Goal: Information Seeking & Learning: Learn about a topic

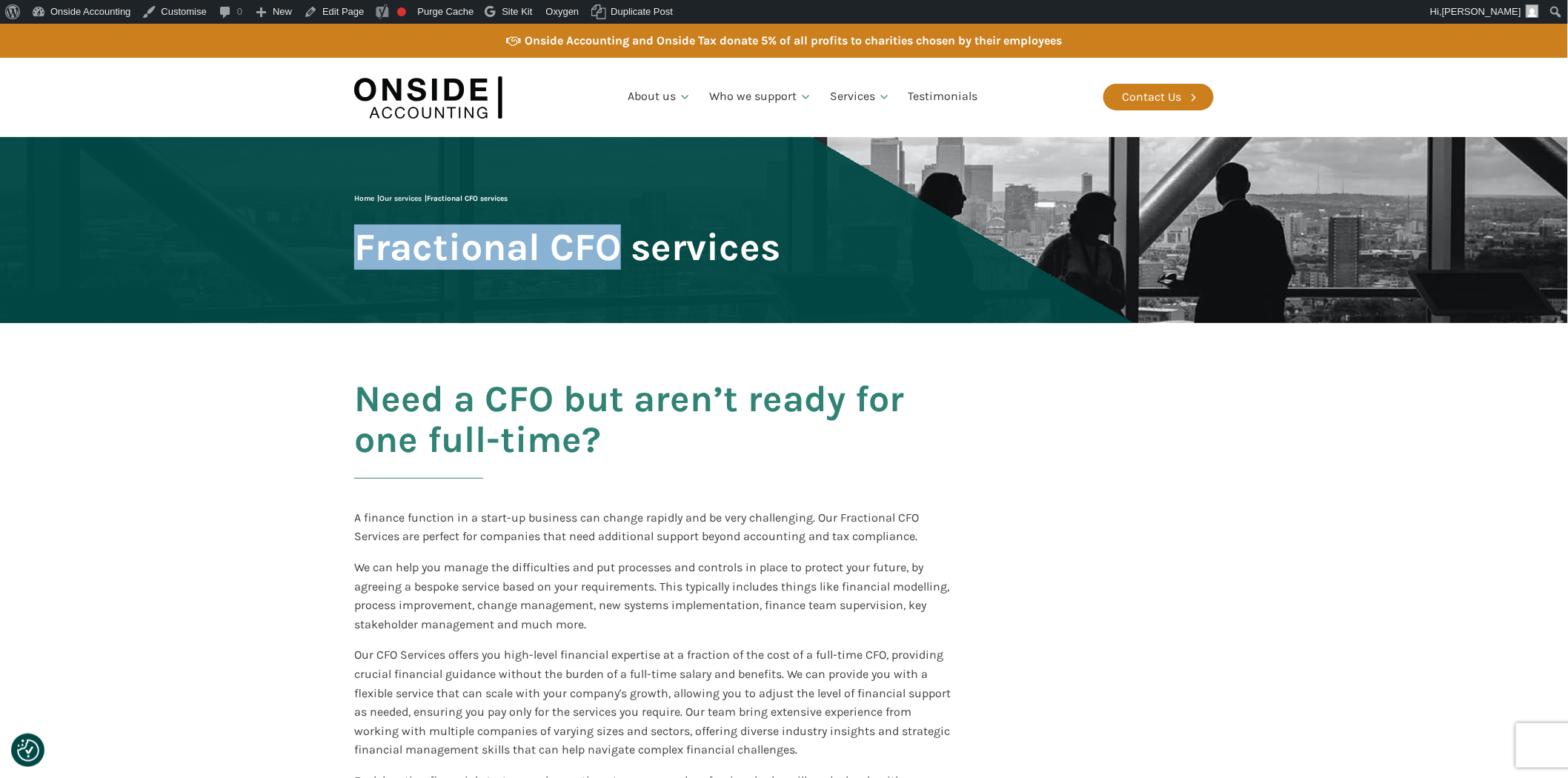
drag, startPoint x: 361, startPoint y: 248, endPoint x: 613, endPoint y: 257, distance: 252.2
click at [613, 257] on span "Fractional CFO services" at bounding box center [567, 247] width 426 height 41
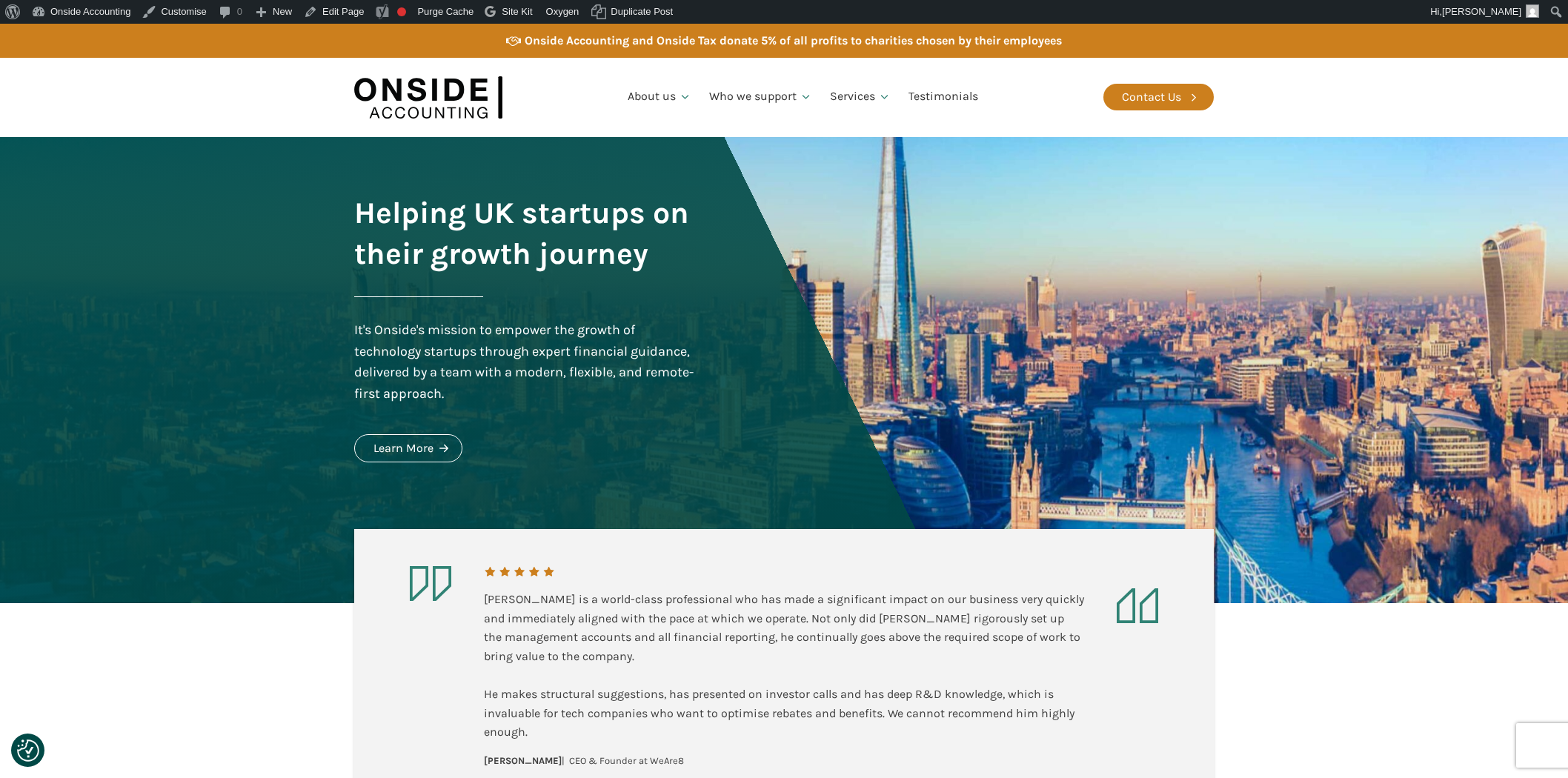
scroll to position [1399, 0]
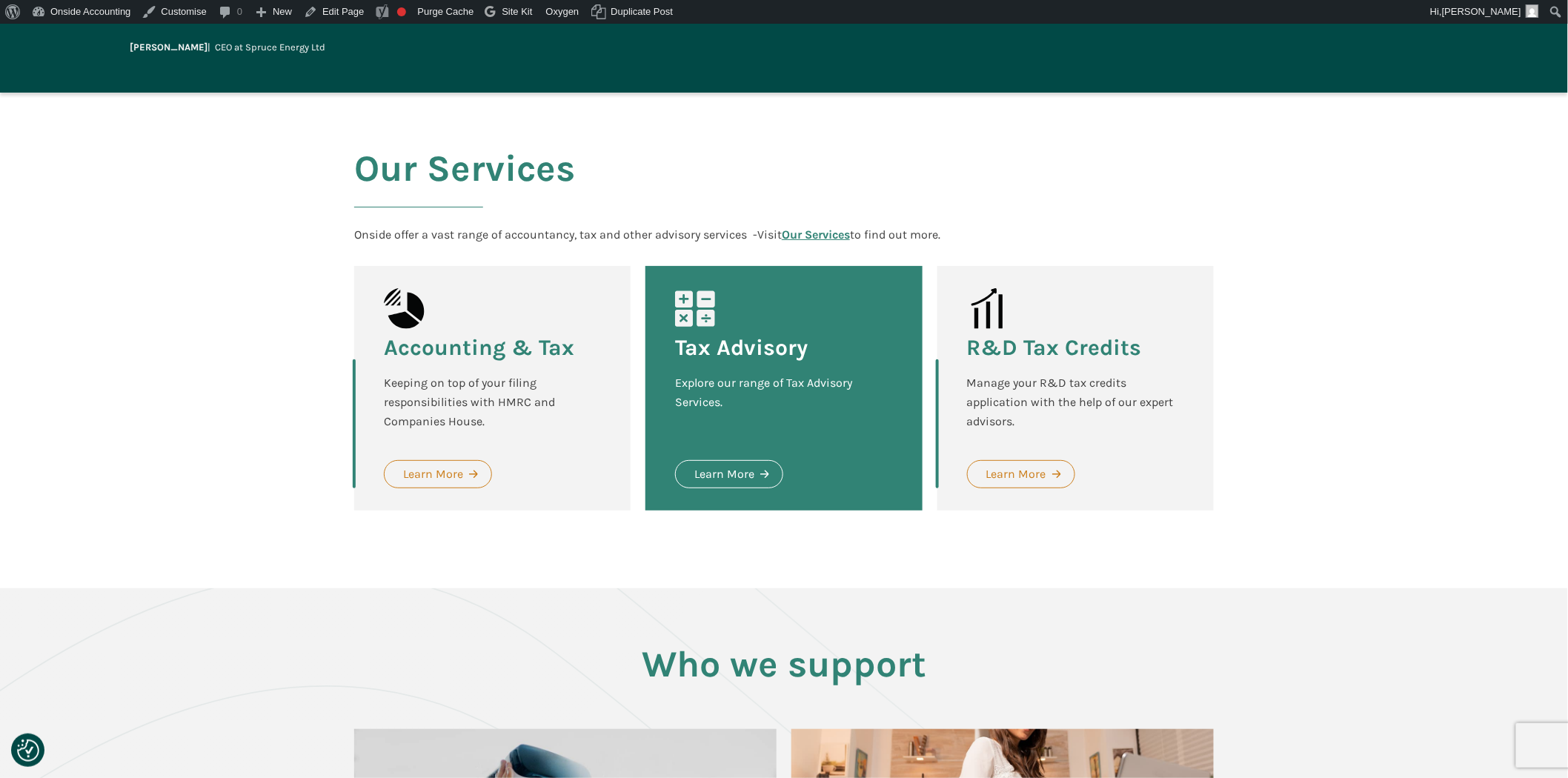
click at [811, 237] on link "Our Services" at bounding box center [816, 234] width 68 height 14
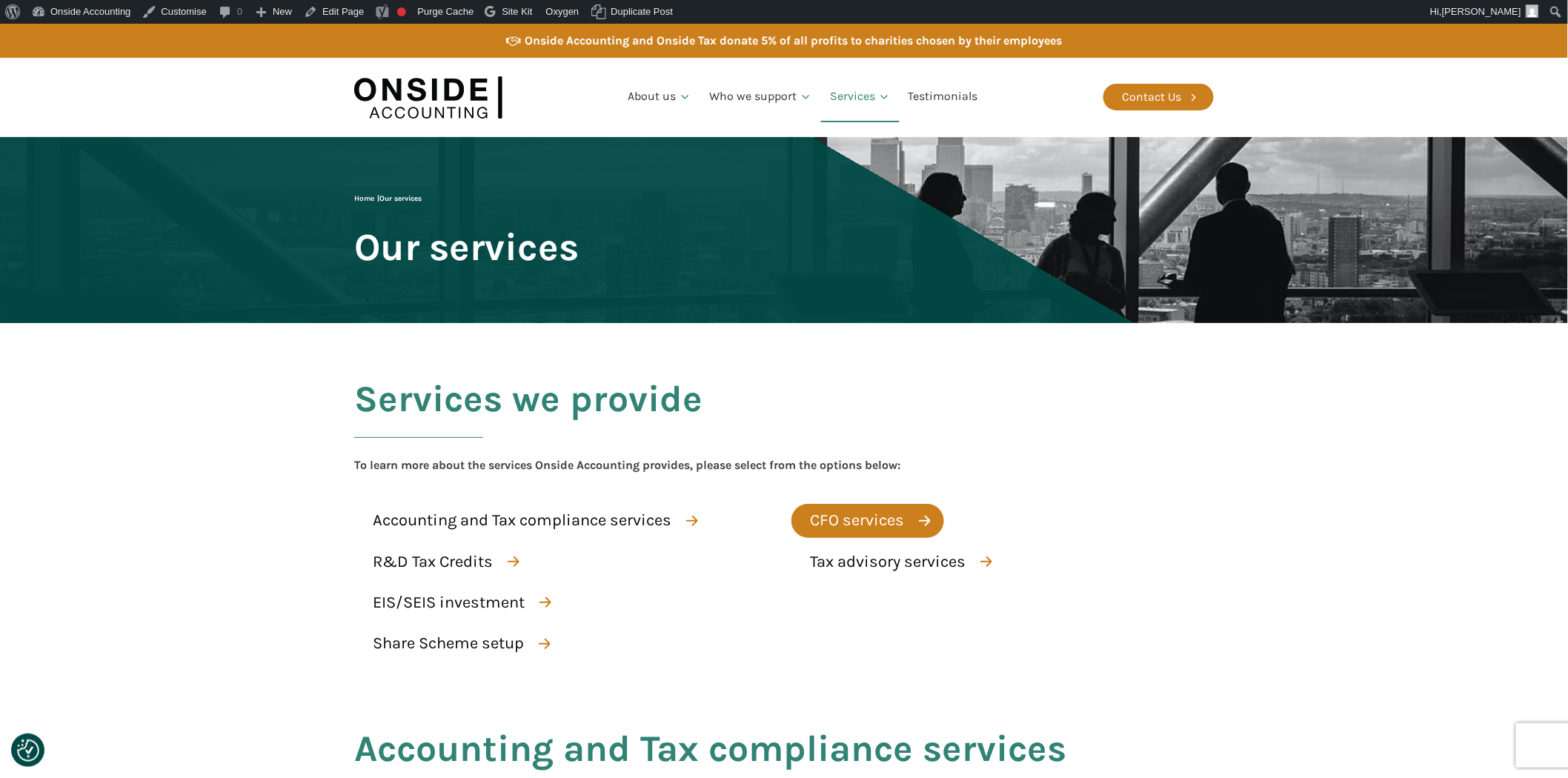
click at [840, 513] on div "CFO services" at bounding box center [857, 521] width 94 height 26
